Goal: Navigation & Orientation: Find specific page/section

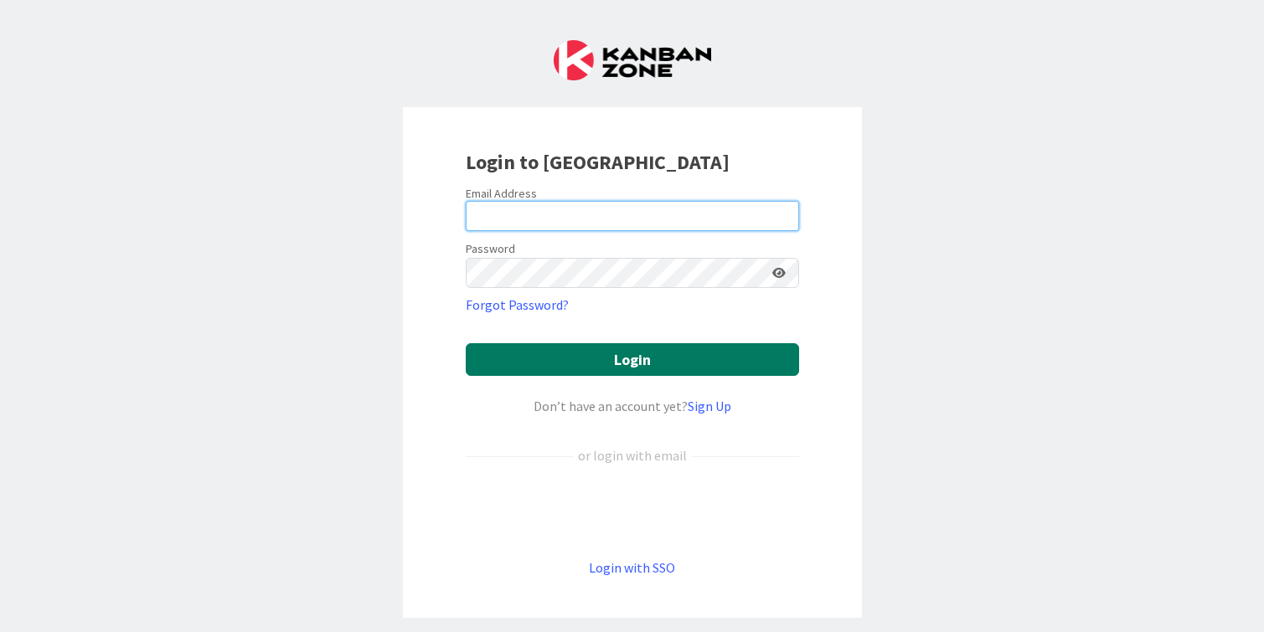
type input "[PERSON_NAME][EMAIL_ADDRESS][DOMAIN_NAME]"
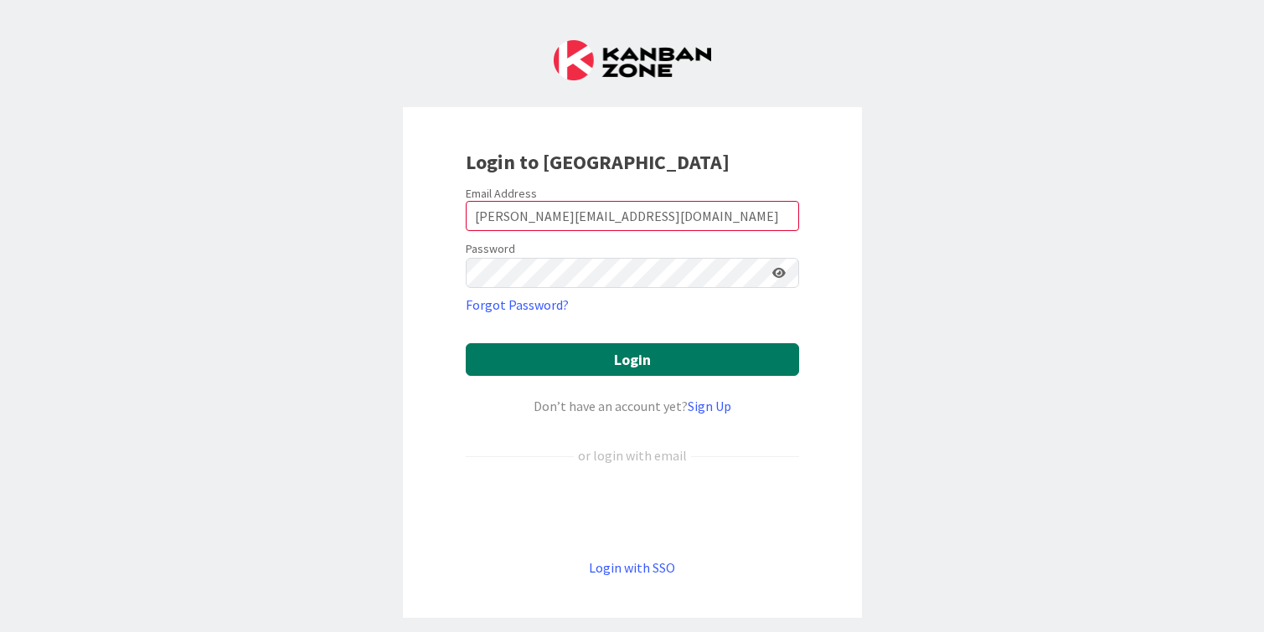
click at [593, 358] on button "Login" at bounding box center [632, 359] width 333 height 33
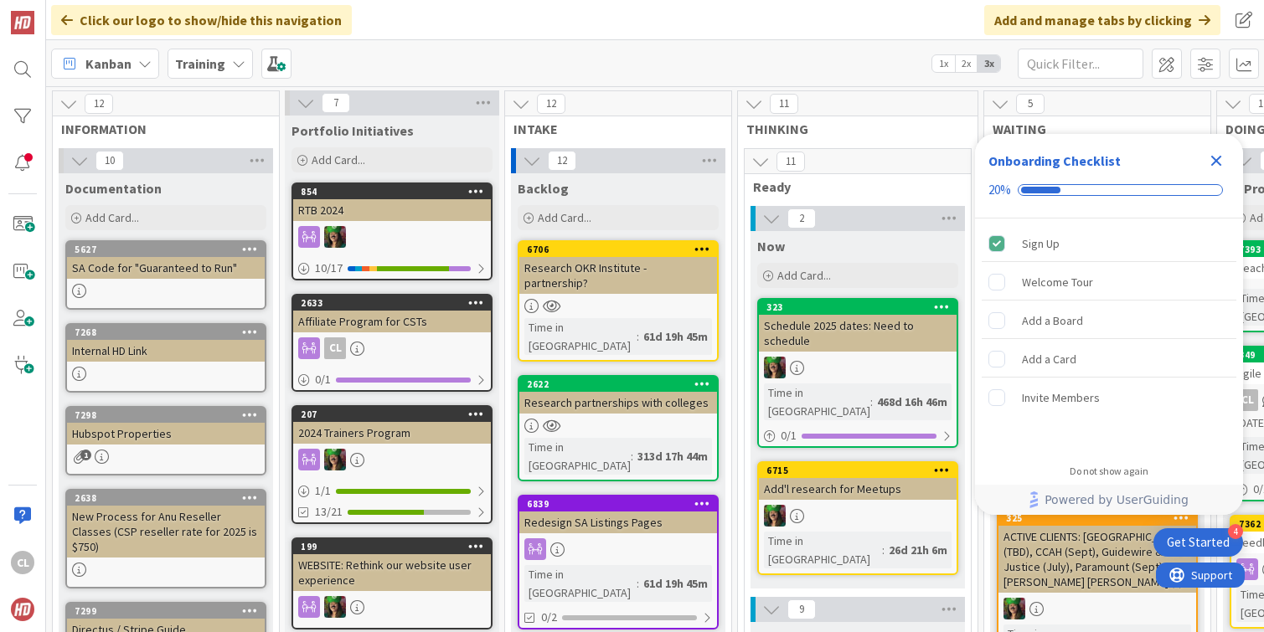
click at [1209, 163] on icon "Close Checklist" at bounding box center [1216, 161] width 20 height 20
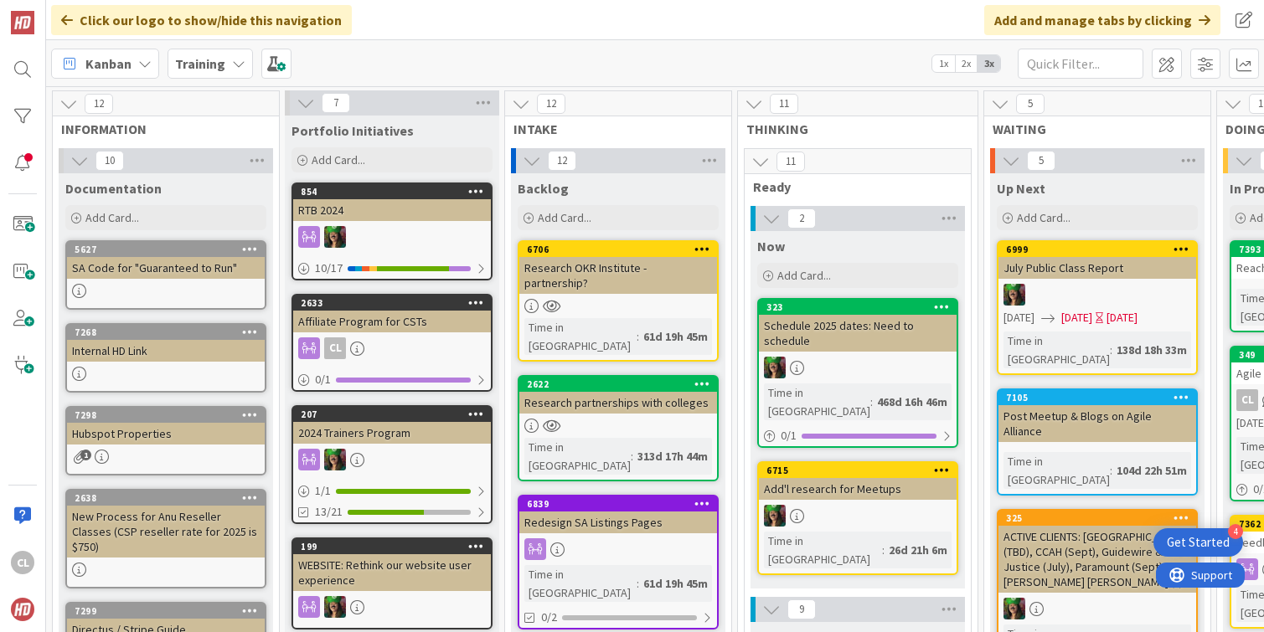
click at [215, 54] on span "Training" at bounding box center [200, 64] width 50 height 20
click at [222, 70] on b "Training" at bounding box center [200, 63] width 50 height 17
click at [210, 70] on b "Training" at bounding box center [200, 63] width 50 height 17
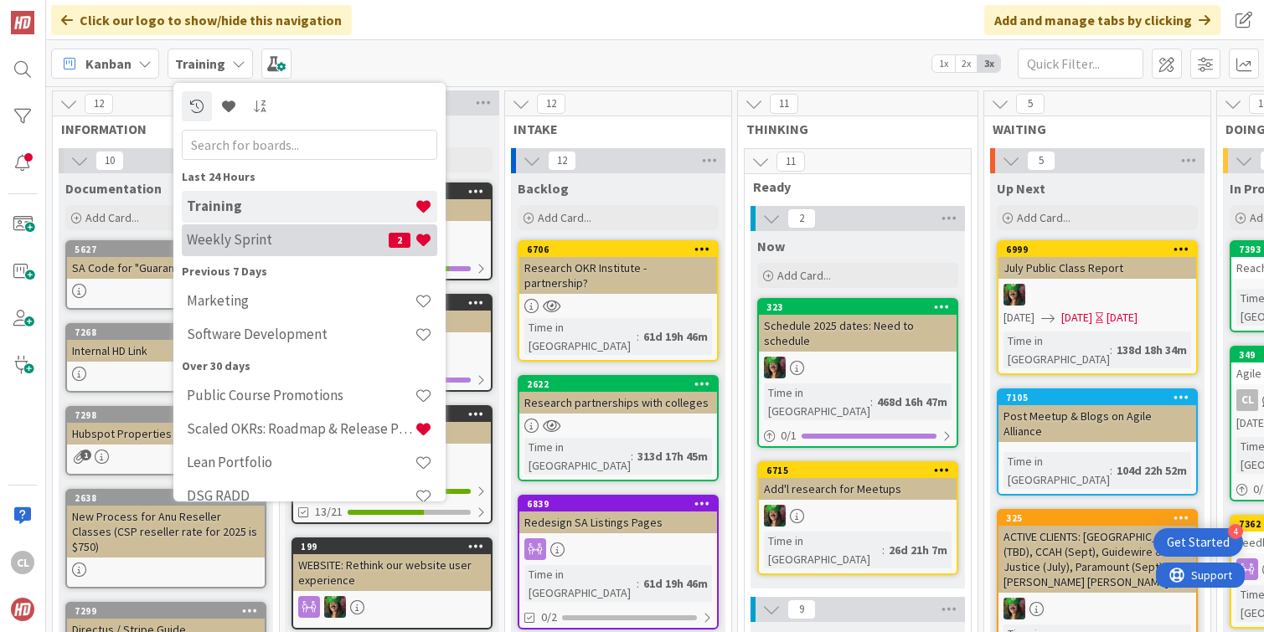
click at [249, 243] on h4 "Weekly Sprint" at bounding box center [288, 239] width 202 height 17
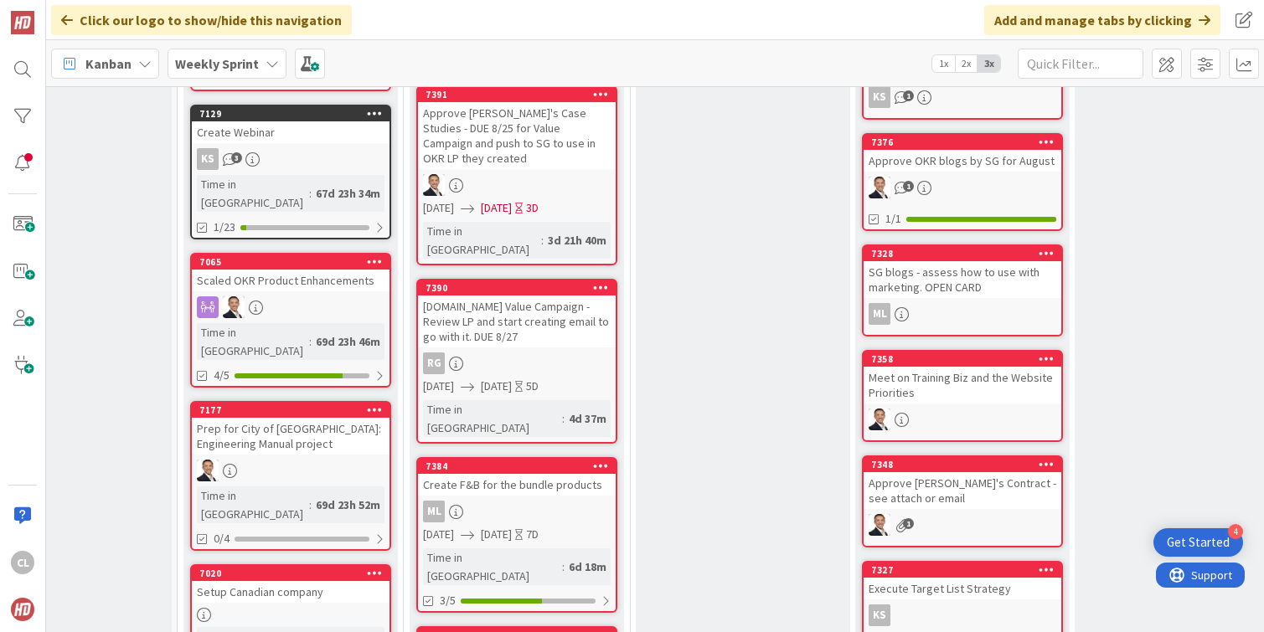
scroll to position [679, 97]
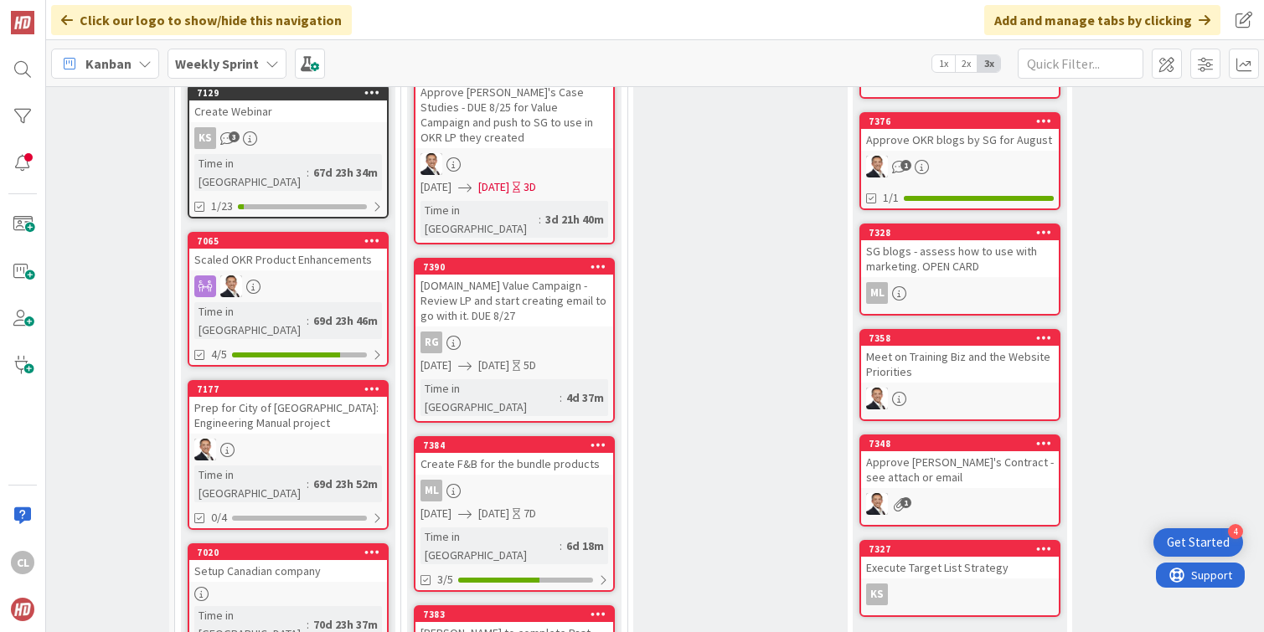
click at [507, 480] on div "ML" at bounding box center [514, 491] width 198 height 22
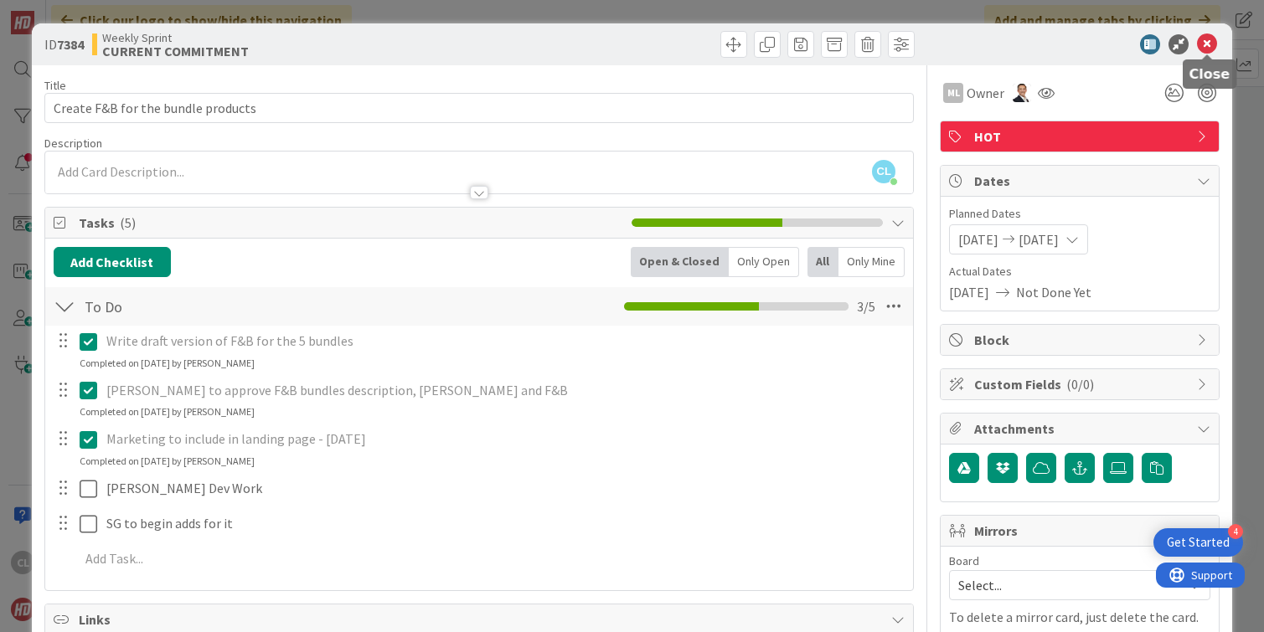
click at [1202, 47] on icon at bounding box center [1207, 44] width 20 height 20
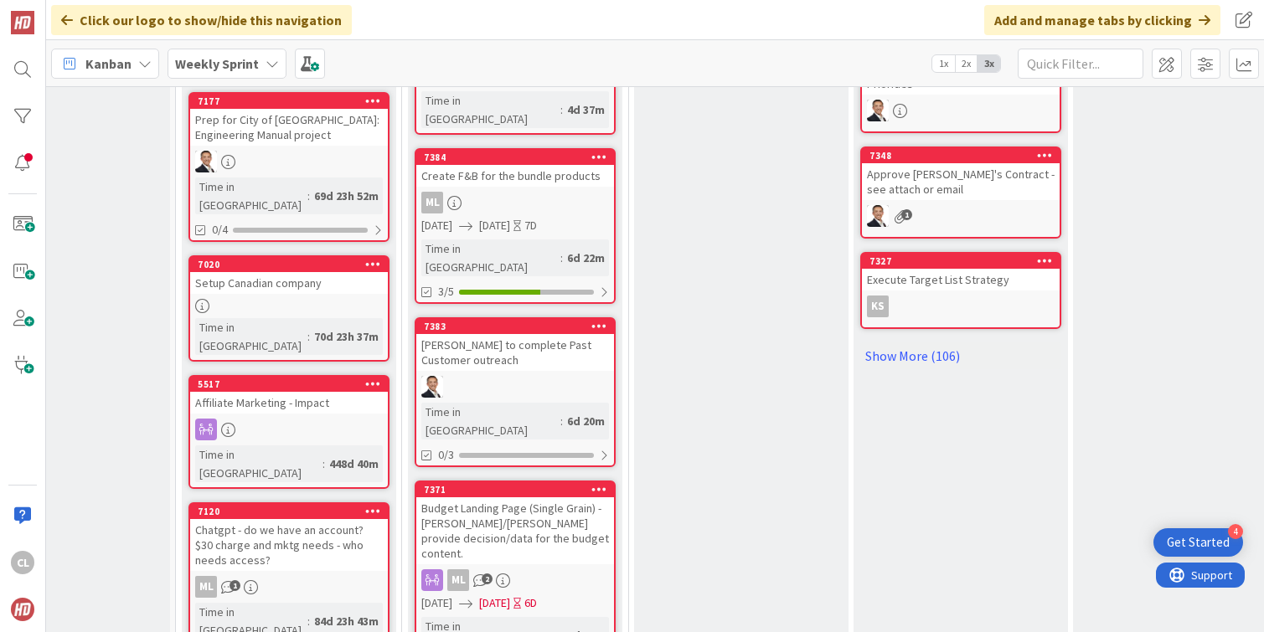
scroll to position [986, 96]
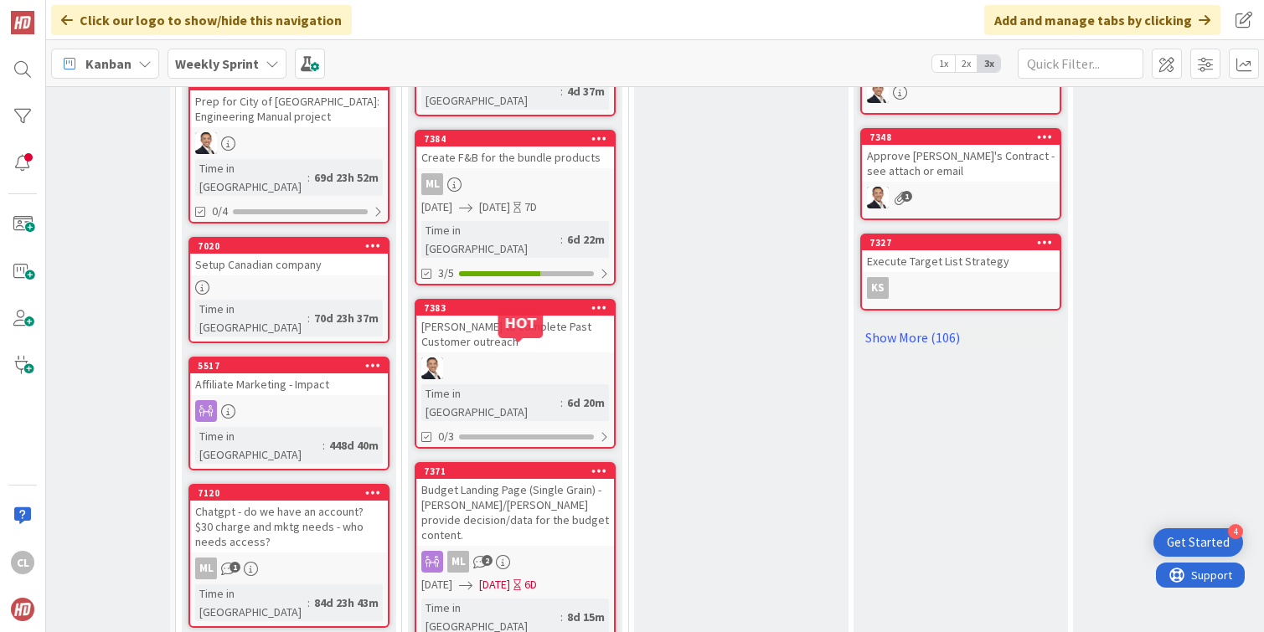
click at [542, 479] on div "Budget Landing Page (Single Grain) - [PERSON_NAME]/[PERSON_NAME] provide decisi…" at bounding box center [515, 512] width 198 height 67
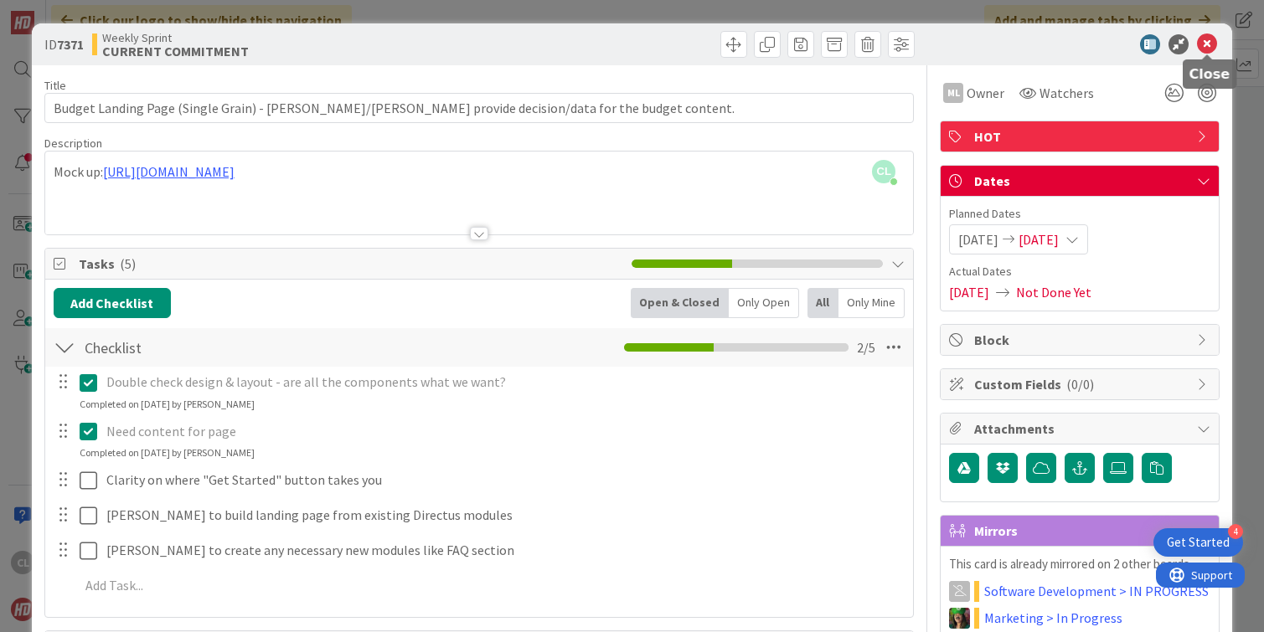
click at [1211, 47] on icon at bounding box center [1207, 44] width 20 height 20
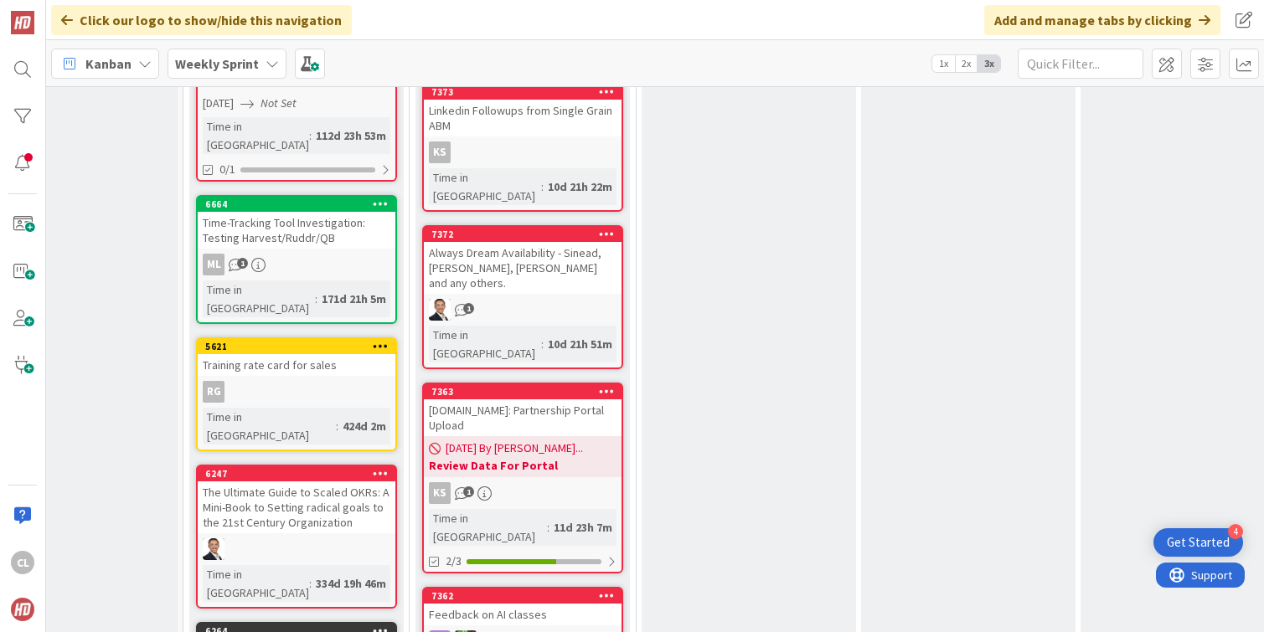
scroll to position [1591, 89]
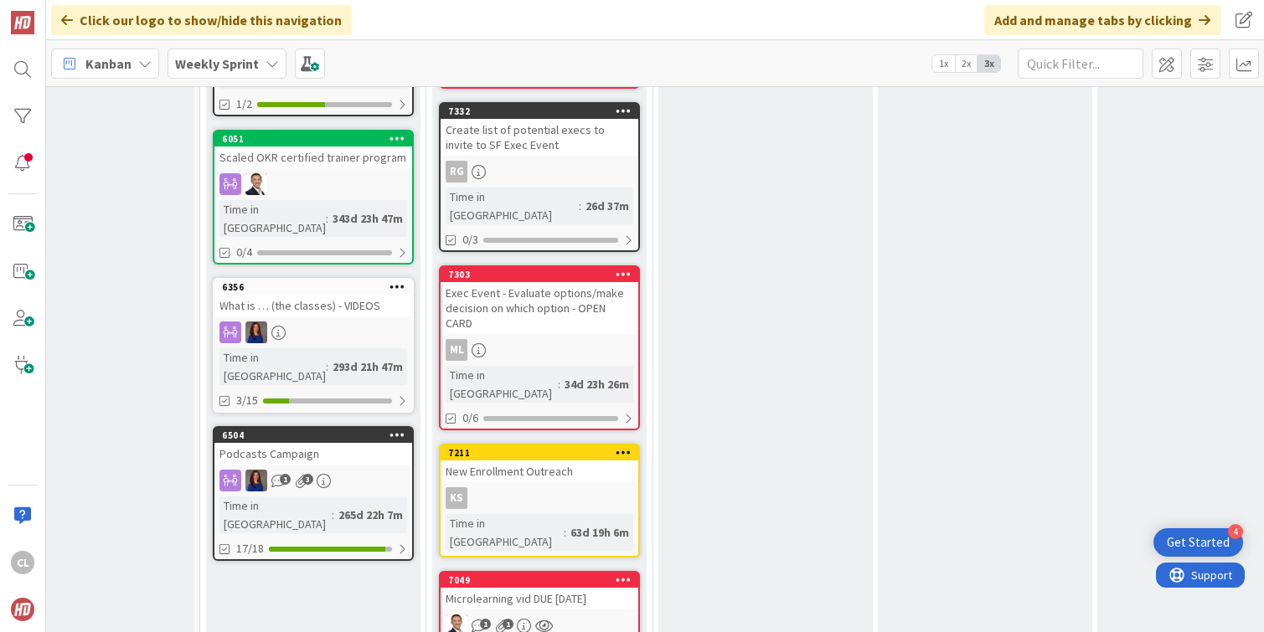
scroll to position [2340, 72]
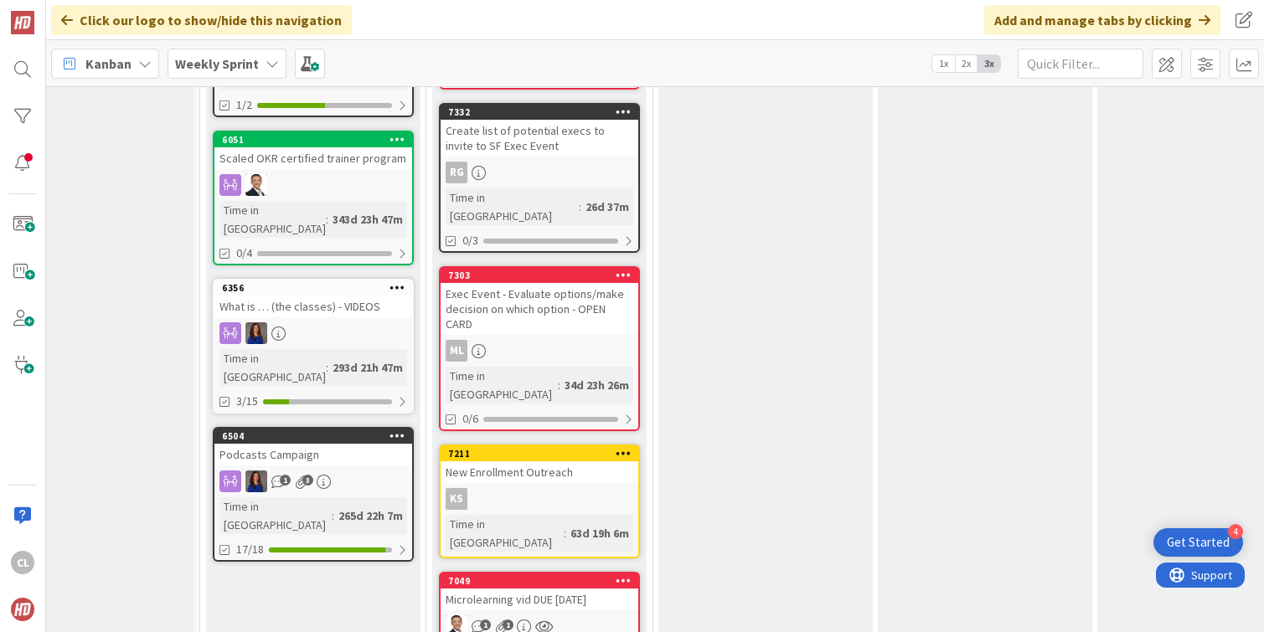
drag, startPoint x: 511, startPoint y: 391, endPoint x: 664, endPoint y: 0, distance: 420.2
